Goal: Information Seeking & Learning: Find specific page/section

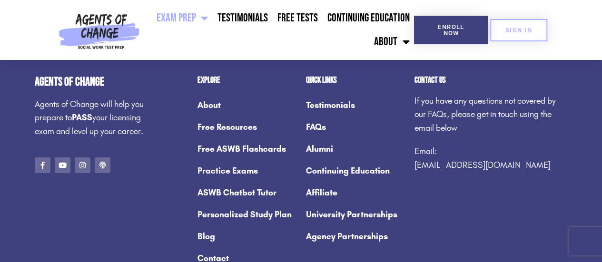
scroll to position [5068, 0]
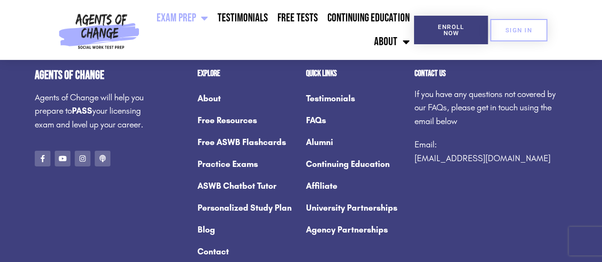
click at [383, 219] on link "University Partnerships" at bounding box center [355, 208] width 99 height 22
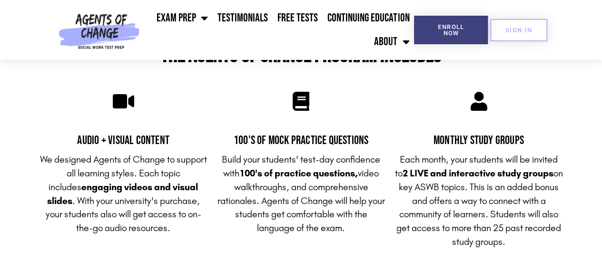
scroll to position [1371, 0]
